Goal: Transaction & Acquisition: Subscribe to service/newsletter

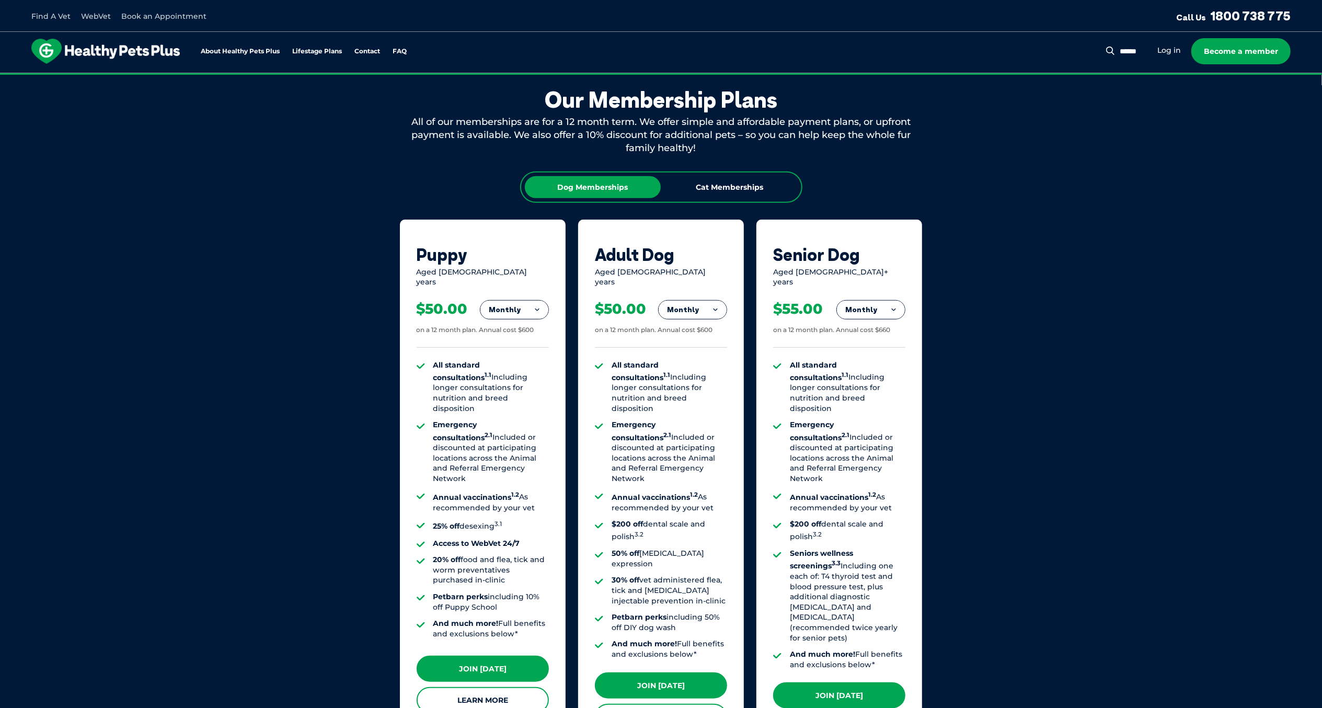
scroll to position [627, 0]
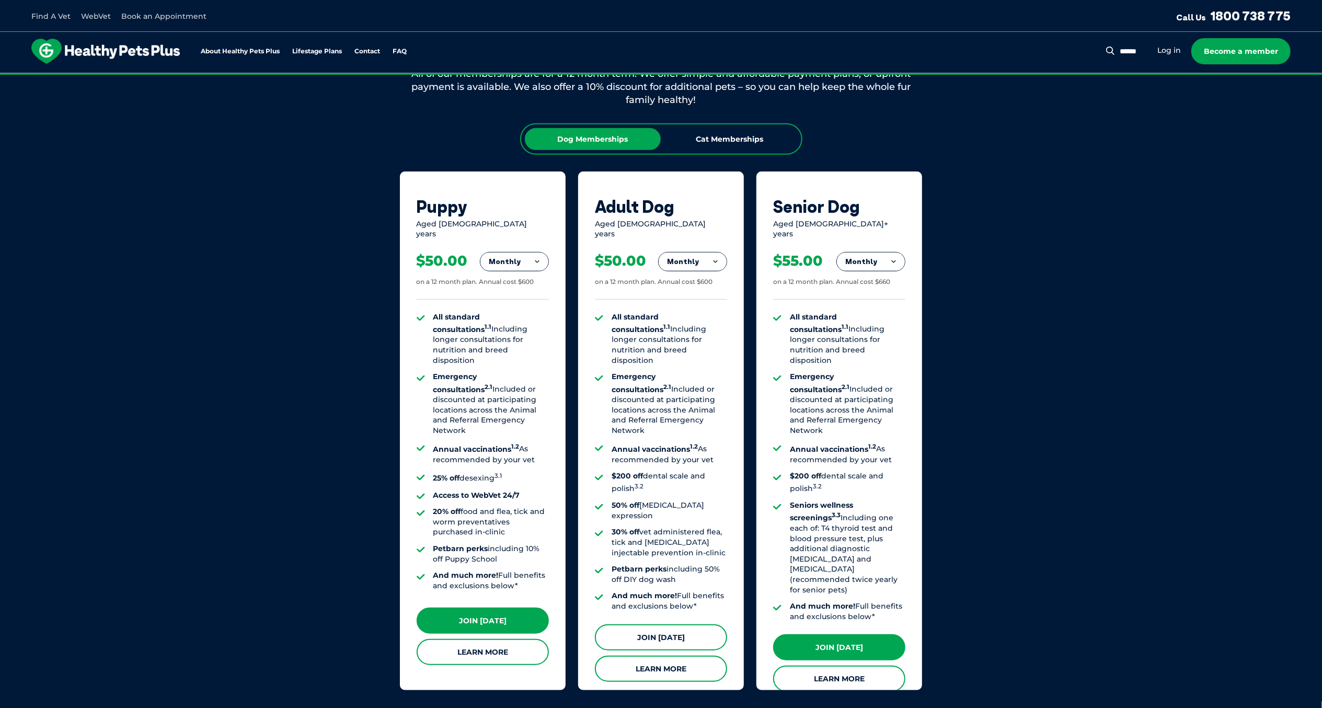
click at [658, 624] on link "Join [DATE]" at bounding box center [661, 637] width 132 height 26
click at [694, 655] on link "Learn More" at bounding box center [661, 668] width 132 height 26
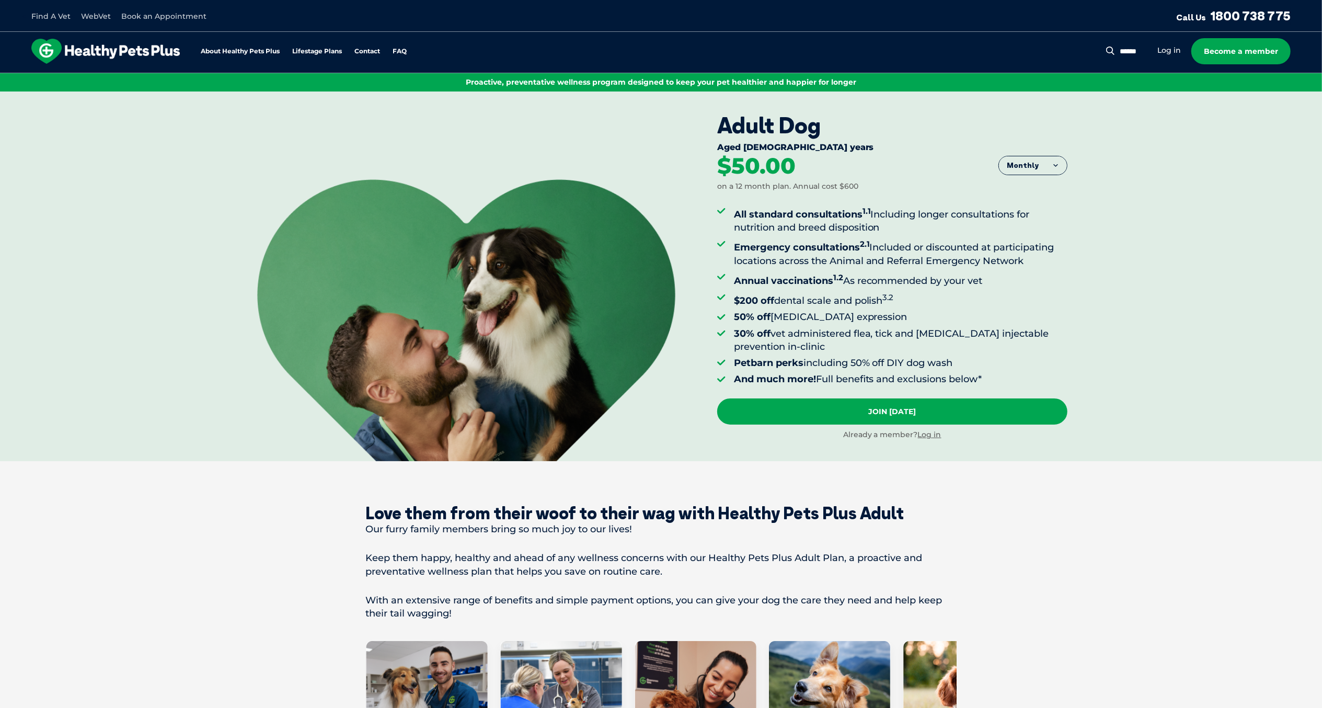
click at [1043, 165] on button "Monthly" at bounding box center [1033, 165] width 68 height 19
click at [1044, 190] on li "Fortnightly" at bounding box center [1033, 188] width 68 height 26
